Goal: Information Seeking & Learning: Check status

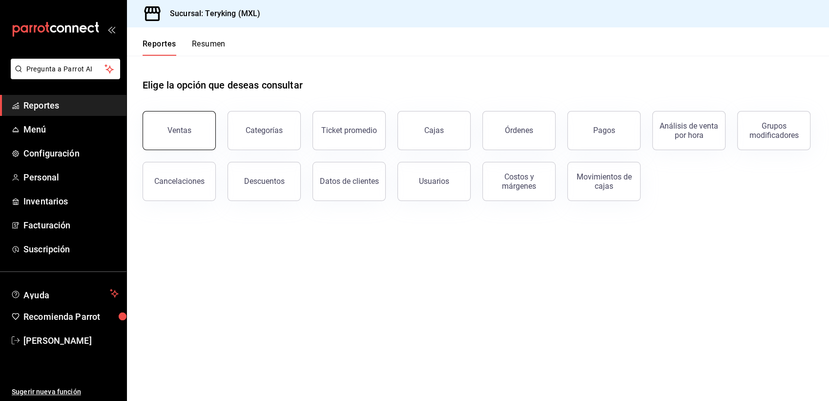
click at [161, 137] on button "Ventas" at bounding box center [179, 130] width 73 height 39
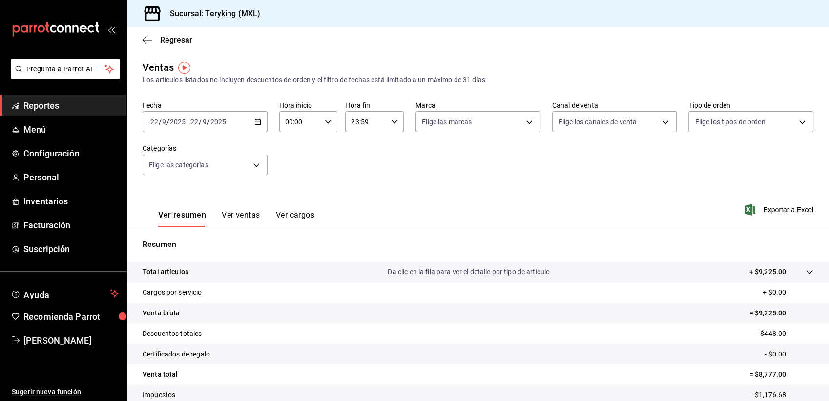
click at [255, 120] on icon "button" at bounding box center [257, 121] width 7 height 7
click at [188, 38] on span "Regresar" at bounding box center [176, 39] width 32 height 9
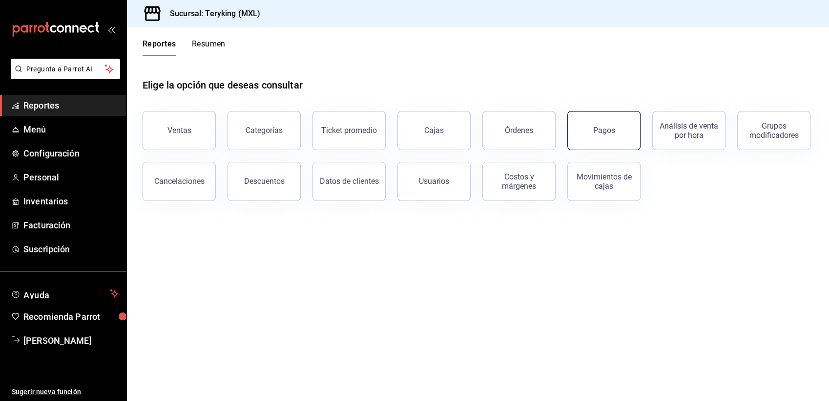
click at [594, 133] on div "Pagos" at bounding box center [604, 130] width 22 height 9
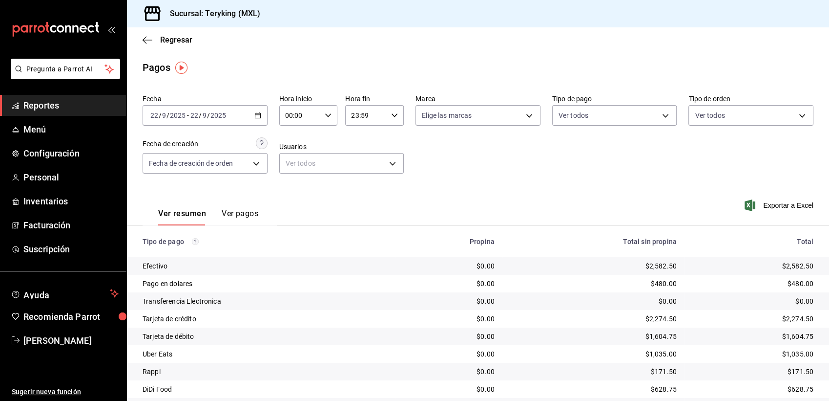
click at [66, 111] on span "Reportes" at bounding box center [70, 105] width 95 height 13
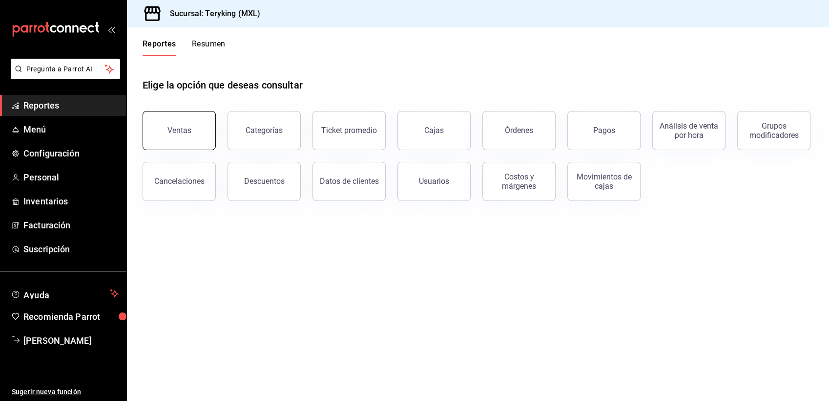
click at [190, 136] on button "Ventas" at bounding box center [179, 130] width 73 height 39
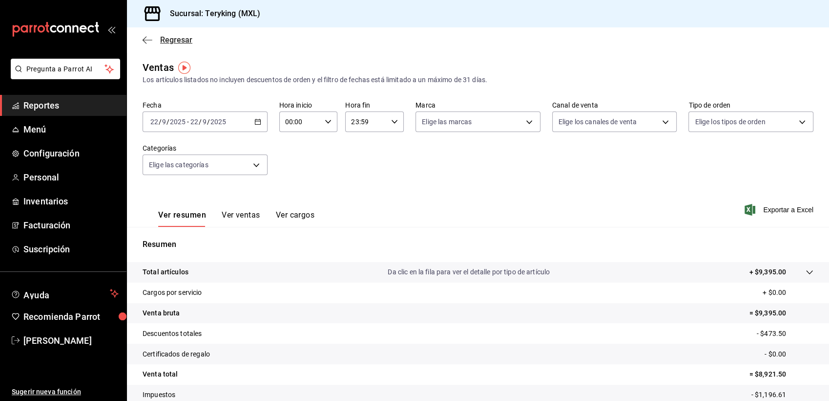
click at [169, 41] on span "Regresar" at bounding box center [176, 39] width 32 height 9
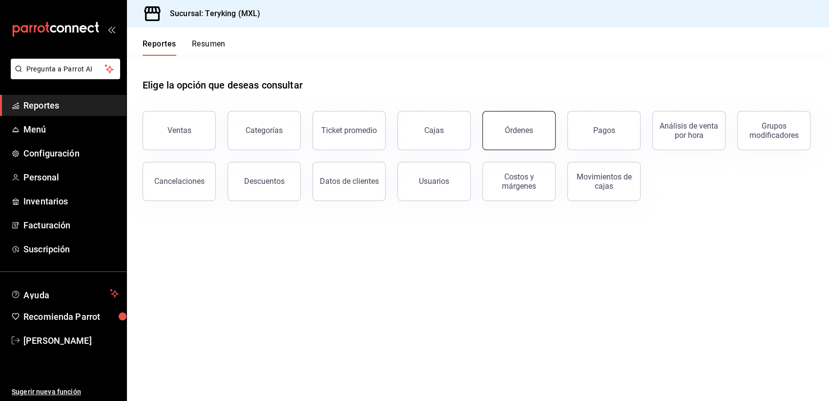
click at [521, 123] on button "Órdenes" at bounding box center [519, 130] width 73 height 39
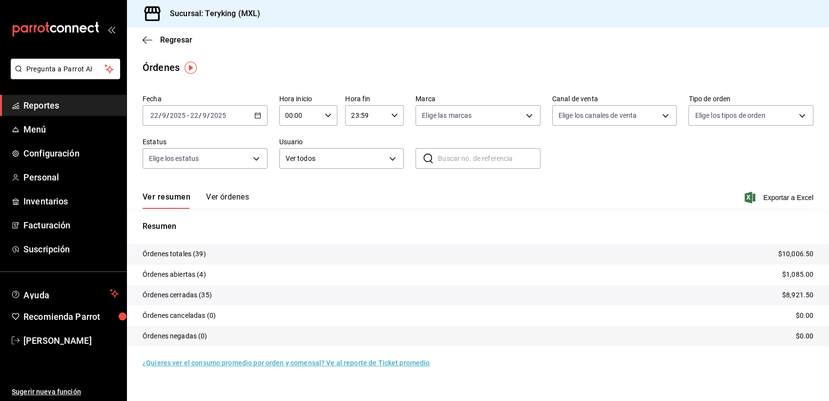
click at [224, 195] on button "Ver órdenes" at bounding box center [227, 200] width 43 height 17
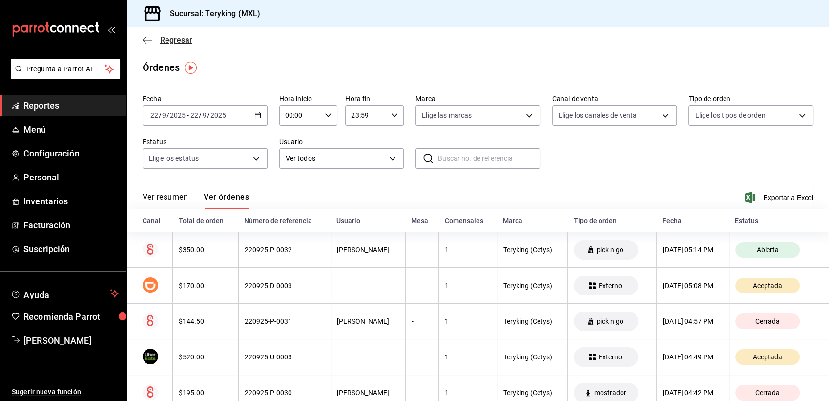
click at [191, 42] on span "Regresar" at bounding box center [176, 39] width 32 height 9
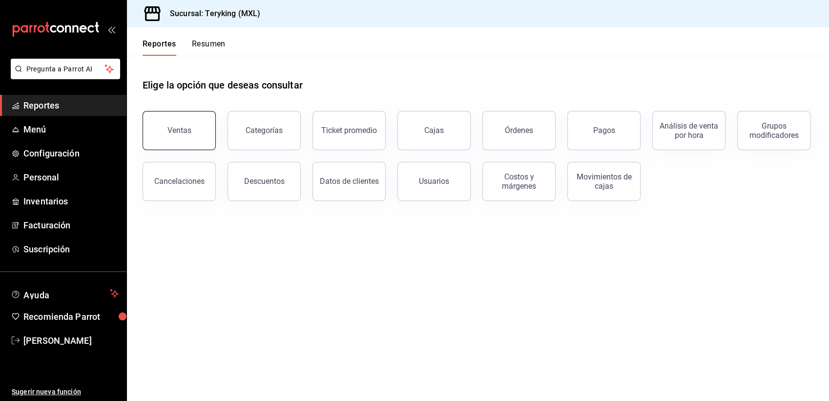
click at [179, 135] on button "Ventas" at bounding box center [179, 130] width 73 height 39
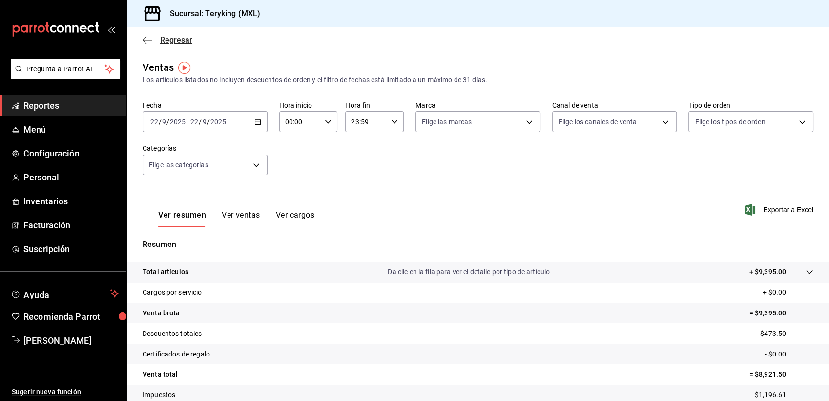
click at [184, 40] on span "Regresar" at bounding box center [176, 39] width 32 height 9
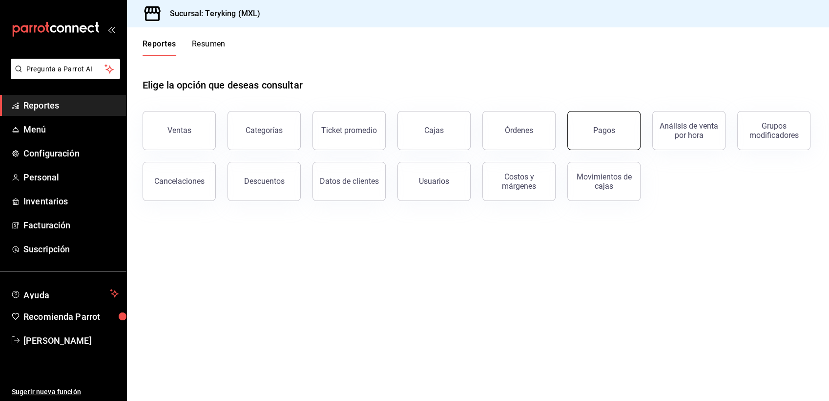
click at [602, 127] on div "Pagos" at bounding box center [604, 130] width 22 height 9
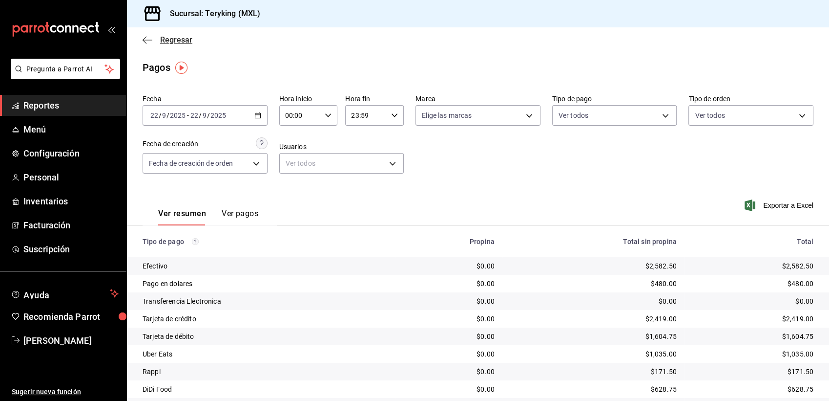
click at [187, 38] on span "Regresar" at bounding box center [176, 39] width 32 height 9
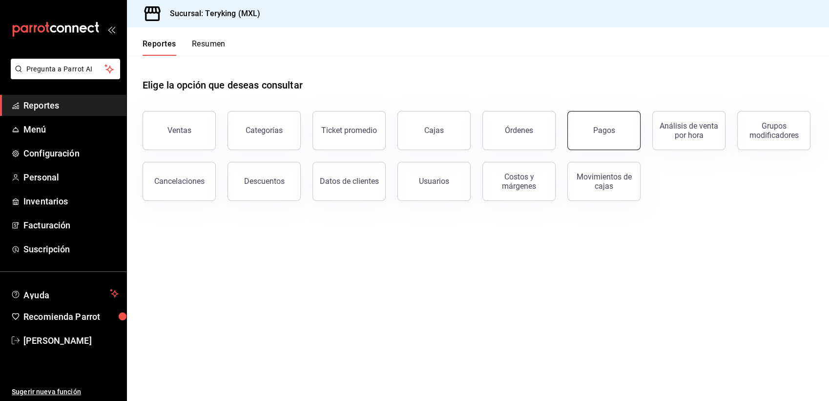
click at [571, 139] on button "Pagos" at bounding box center [604, 130] width 73 height 39
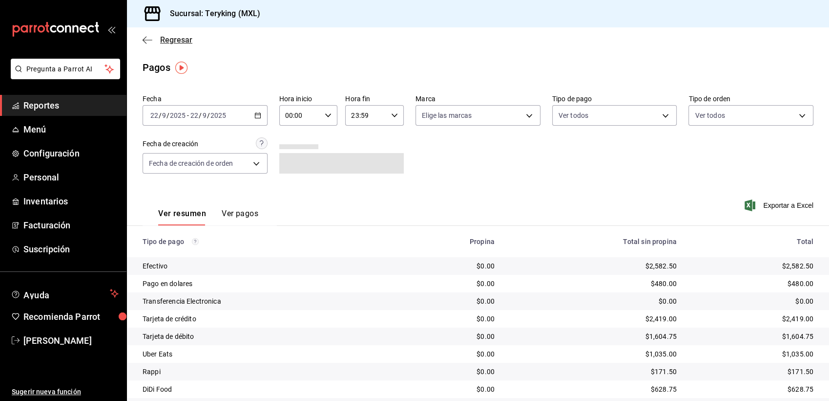
click at [180, 42] on span "Regresar" at bounding box center [176, 39] width 32 height 9
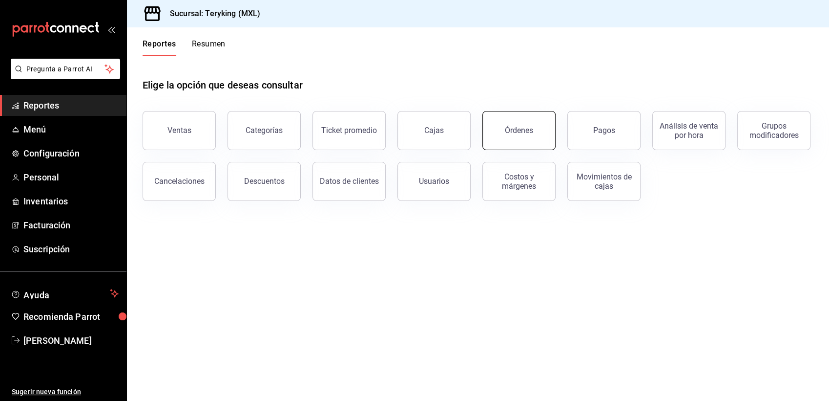
click at [524, 144] on button "Órdenes" at bounding box center [519, 130] width 73 height 39
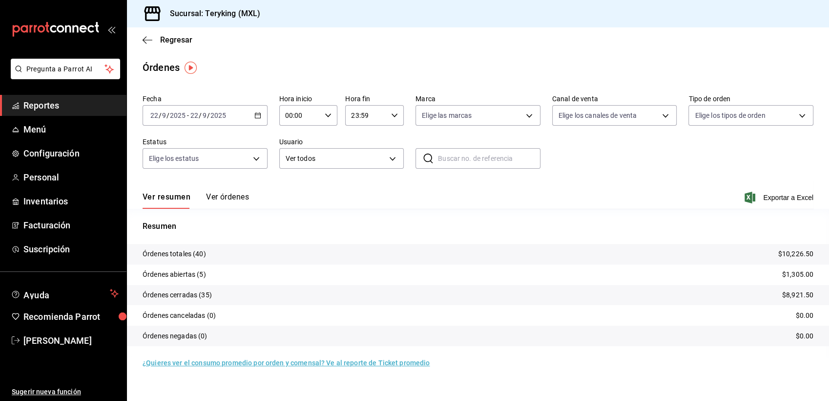
click at [218, 196] on button "Ver órdenes" at bounding box center [227, 200] width 43 height 17
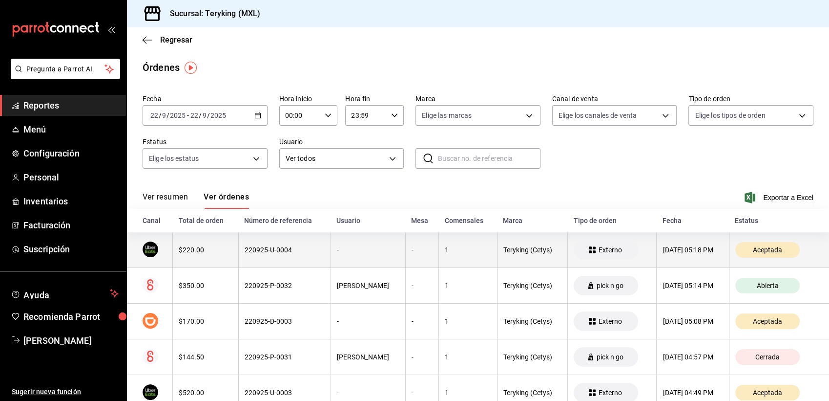
click at [295, 257] on th "220925-U-0004" at bounding box center [284, 250] width 92 height 36
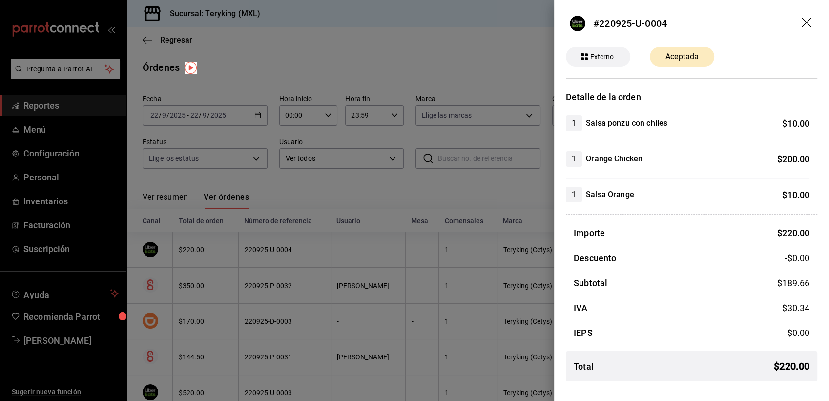
click at [325, 198] on div at bounding box center [414, 200] width 829 height 401
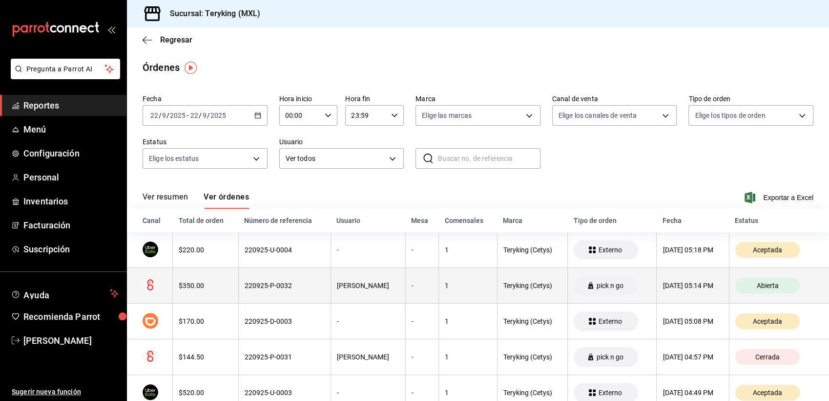
click at [323, 295] on th "220925-P-0032" at bounding box center [284, 286] width 92 height 36
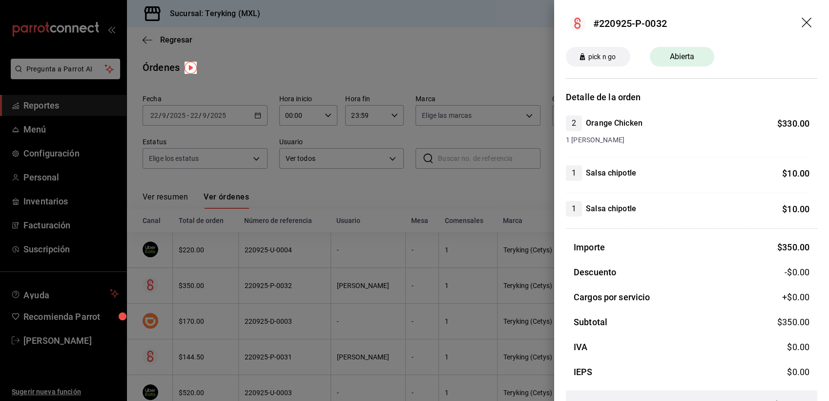
click at [335, 190] on div at bounding box center [414, 200] width 829 height 401
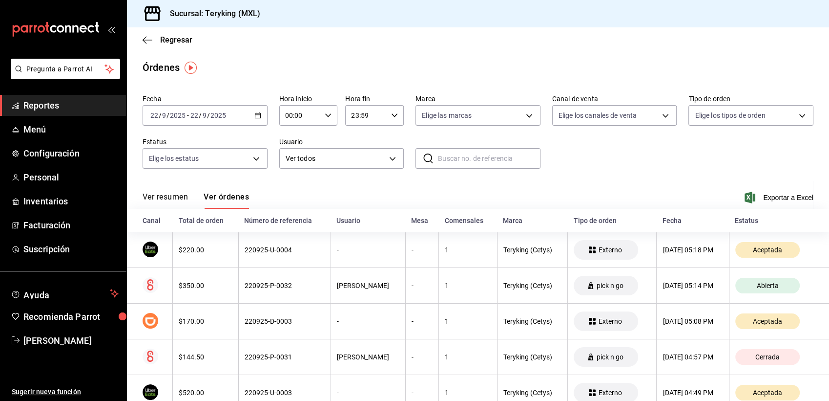
click at [60, 97] on link "Reportes" at bounding box center [63, 105] width 127 height 21
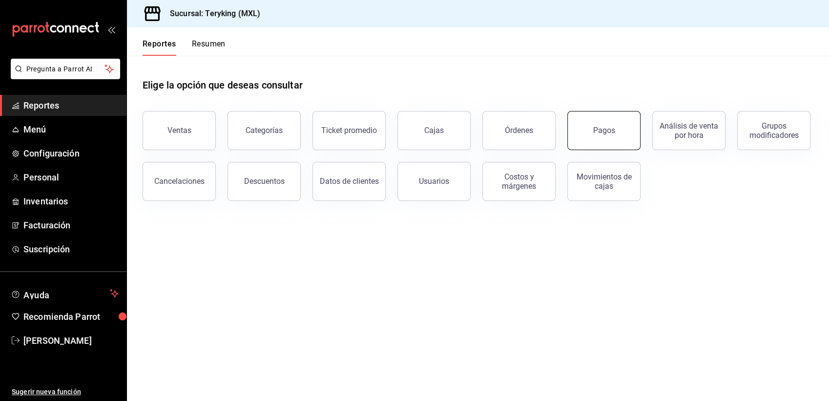
click at [603, 125] on button "Pagos" at bounding box center [604, 130] width 73 height 39
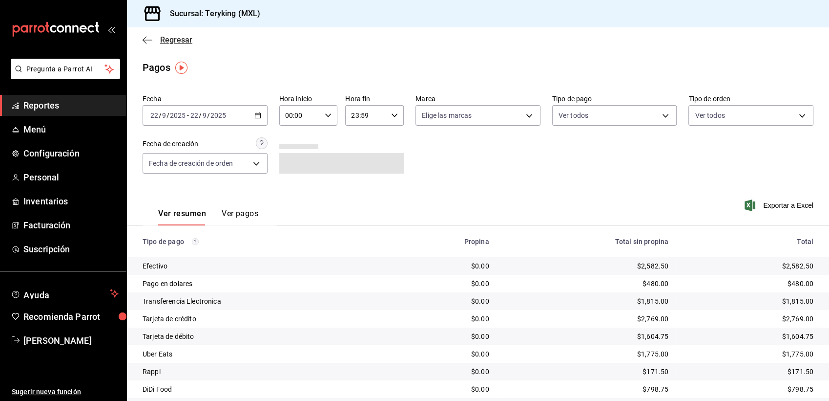
click at [164, 43] on span "Regresar" at bounding box center [176, 39] width 32 height 9
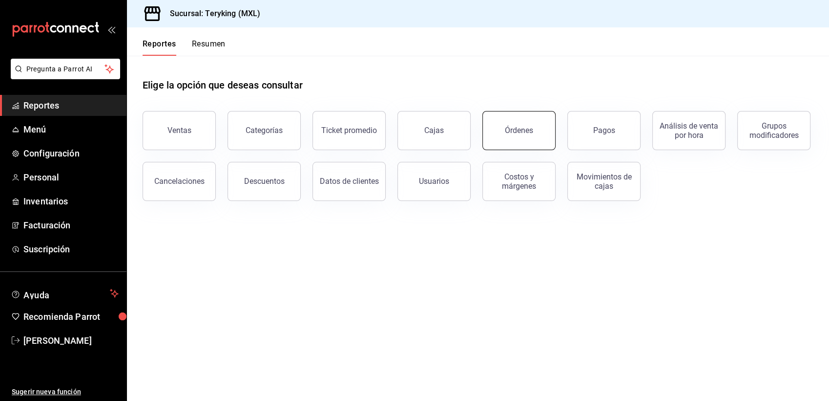
click at [497, 136] on button "Órdenes" at bounding box center [519, 130] width 73 height 39
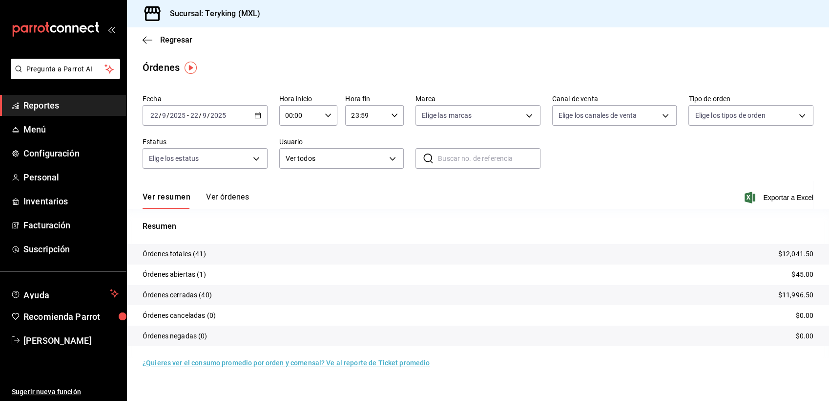
click at [234, 193] on button "Ver órdenes" at bounding box center [227, 200] width 43 height 17
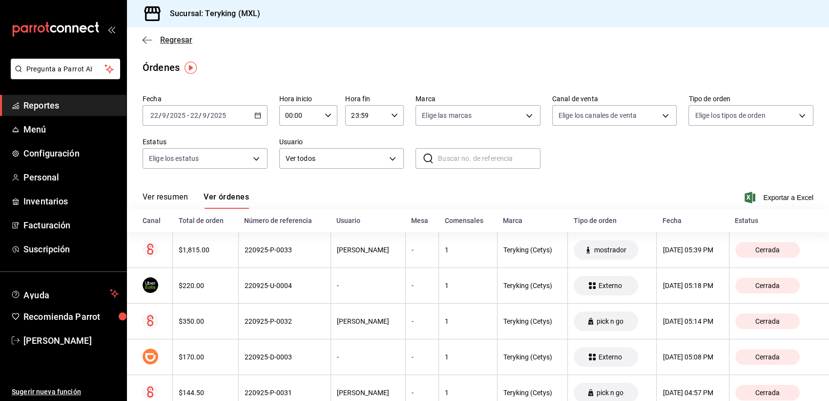
click at [166, 41] on span "Regresar" at bounding box center [176, 39] width 32 height 9
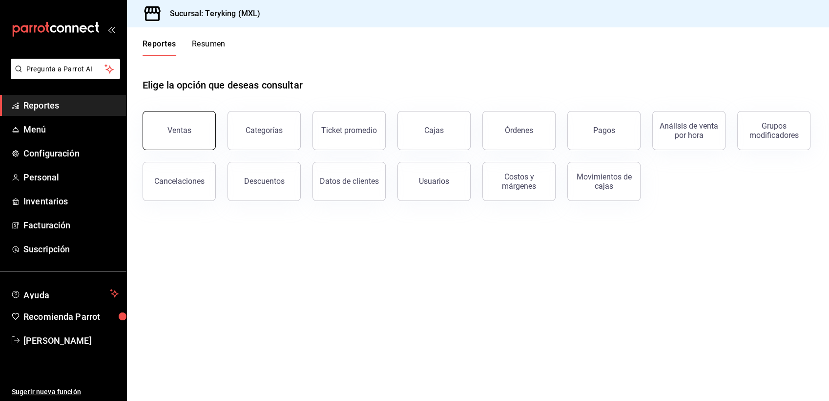
click at [165, 125] on button "Ventas" at bounding box center [179, 130] width 73 height 39
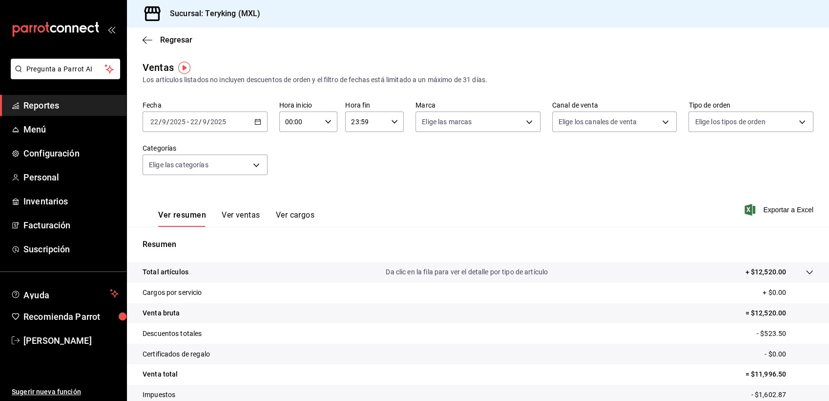
click at [37, 104] on span "Reportes" at bounding box center [70, 105] width 95 height 13
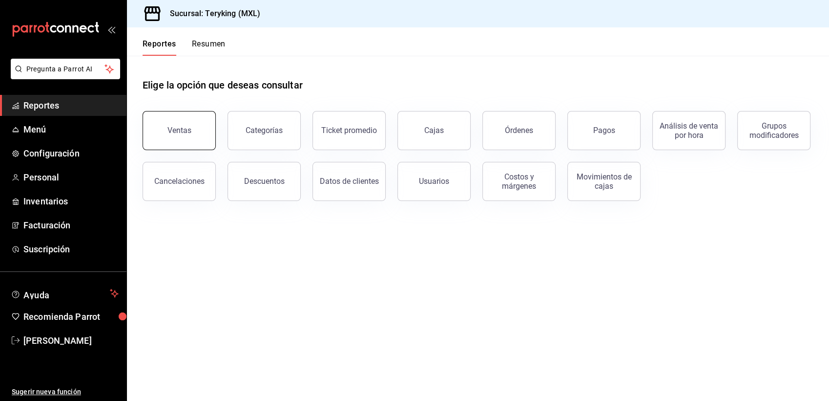
click at [156, 131] on button "Ventas" at bounding box center [179, 130] width 73 height 39
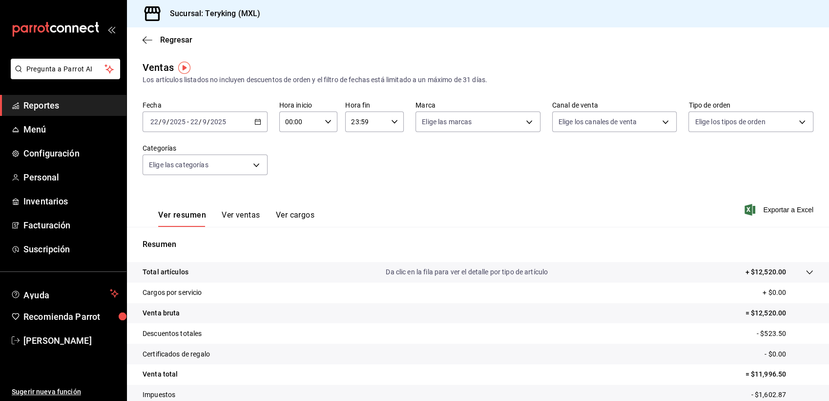
click at [42, 104] on span "Reportes" at bounding box center [70, 105] width 95 height 13
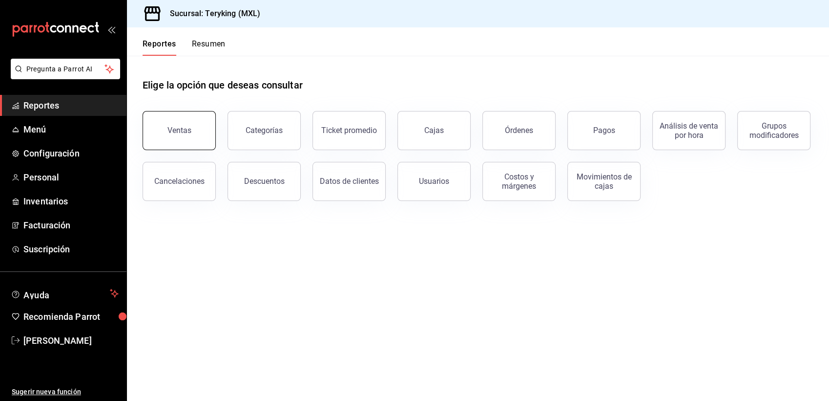
click at [170, 135] on button "Ventas" at bounding box center [179, 130] width 73 height 39
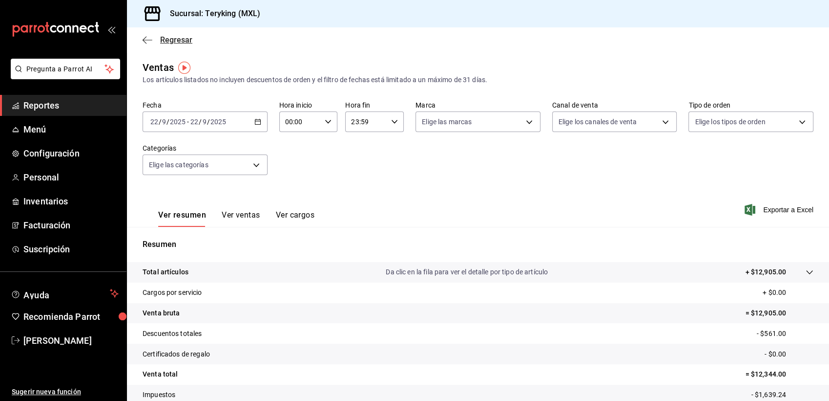
click at [178, 41] on span "Regresar" at bounding box center [176, 39] width 32 height 9
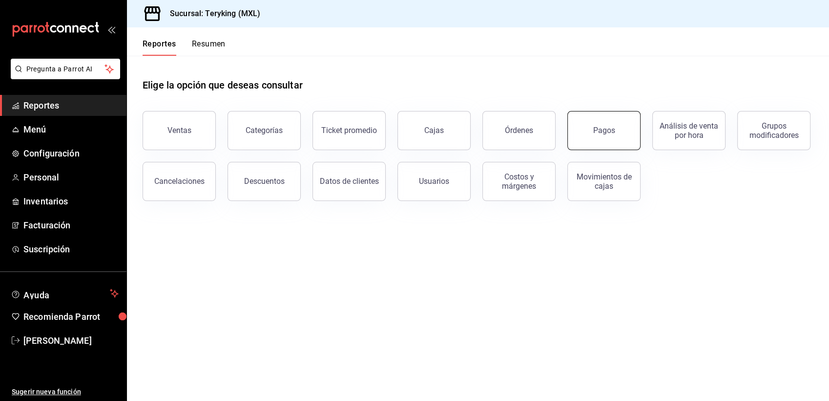
click at [590, 134] on button "Pagos" at bounding box center [604, 130] width 73 height 39
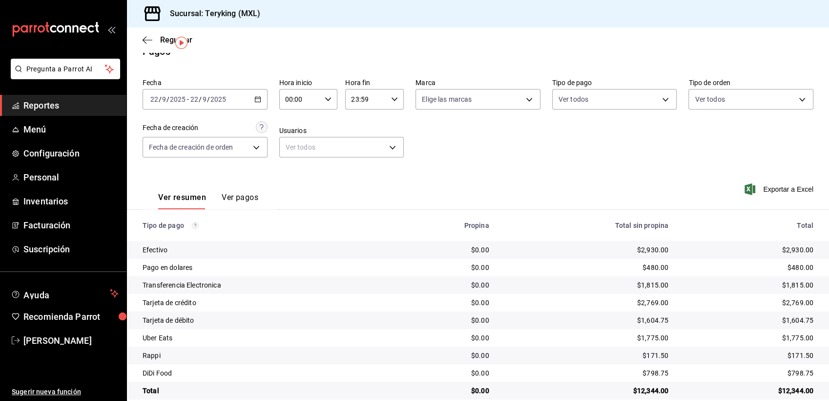
scroll to position [31, 0]
